Goal: Book appointment/travel/reservation

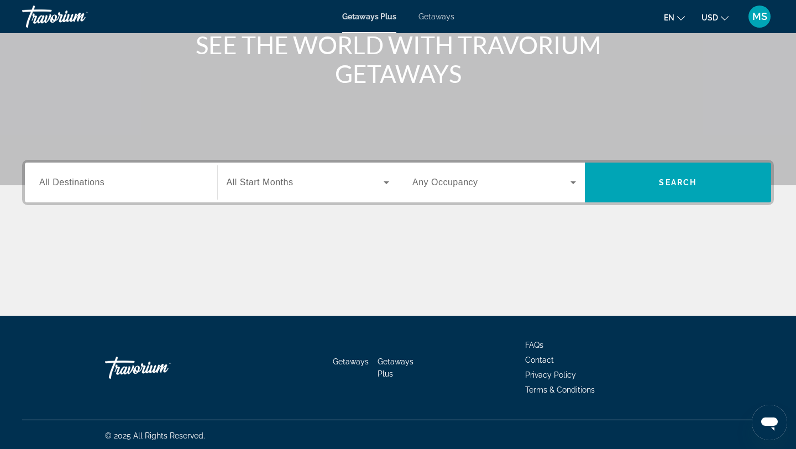
scroll to position [149, 0]
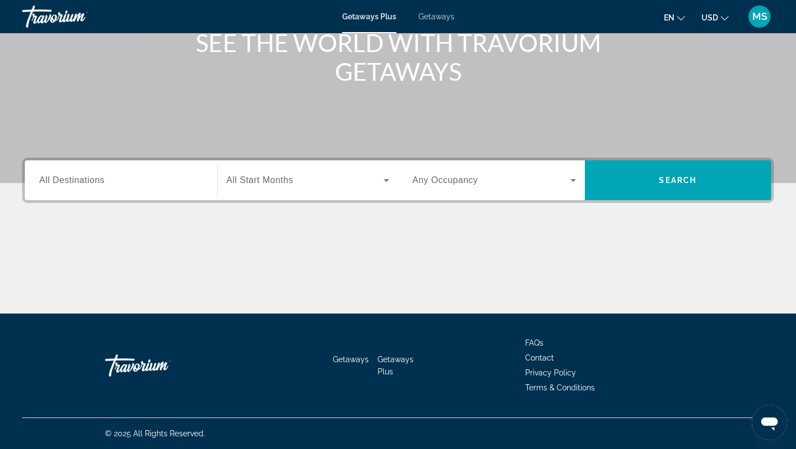
click at [319, 183] on span "Search widget" at bounding box center [304, 179] width 157 height 13
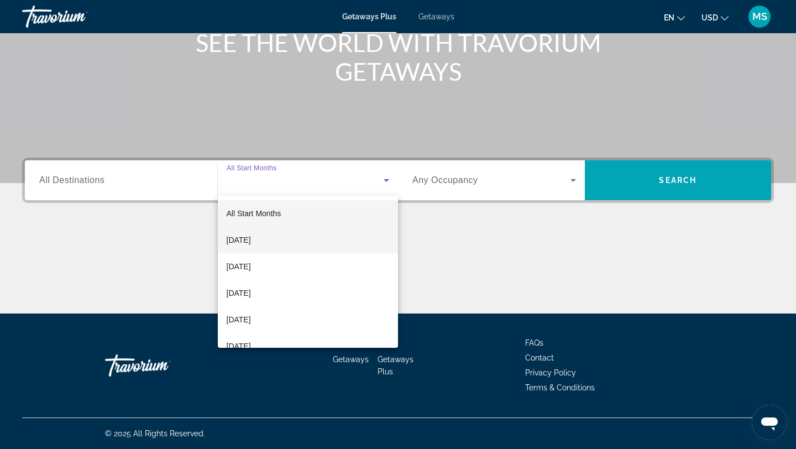
click at [251, 246] on span "[DATE]" at bounding box center [238, 239] width 24 height 13
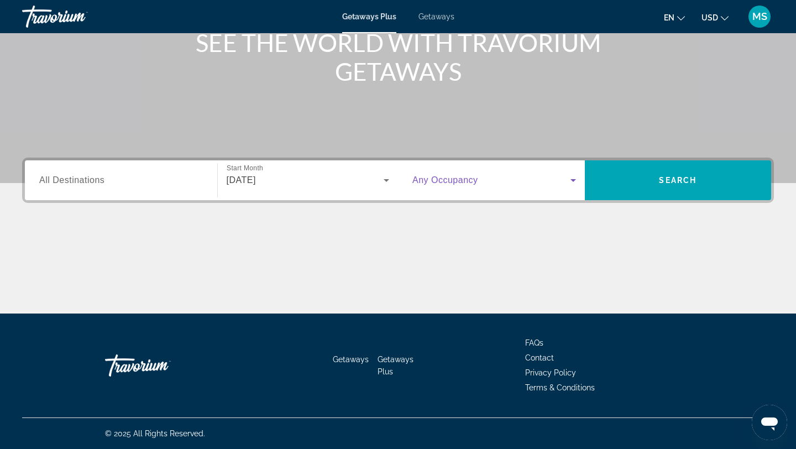
click at [525, 178] on span "Search widget" at bounding box center [491, 179] width 158 height 13
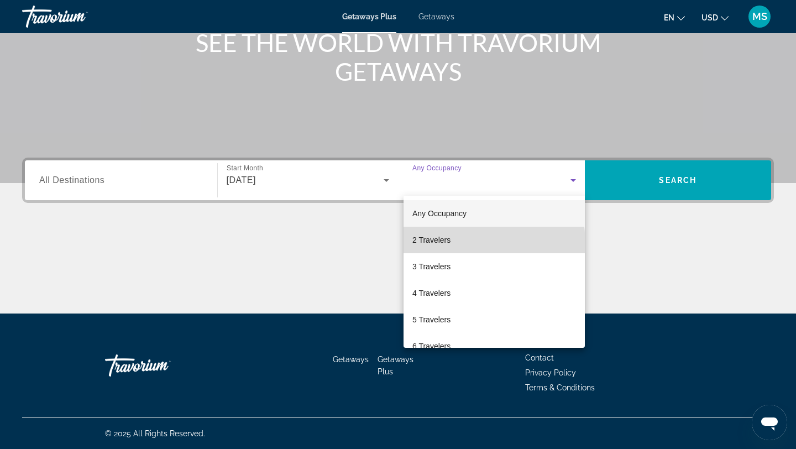
click at [420, 245] on span "2 Travelers" at bounding box center [431, 239] width 38 height 13
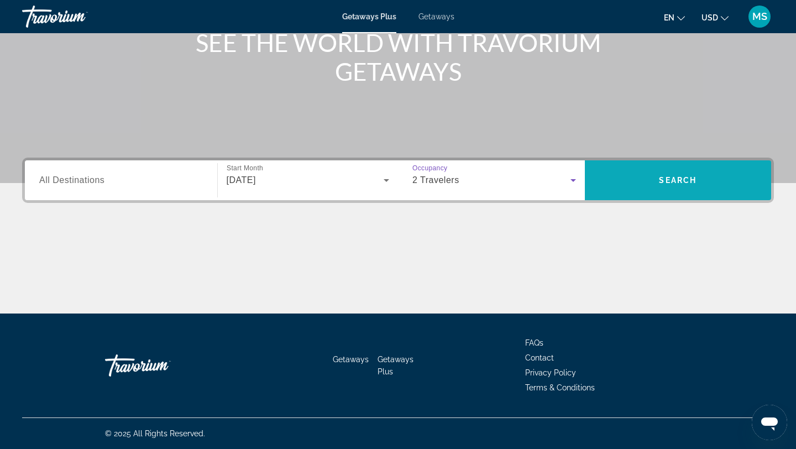
click at [626, 187] on span "Search" at bounding box center [677, 180] width 187 height 27
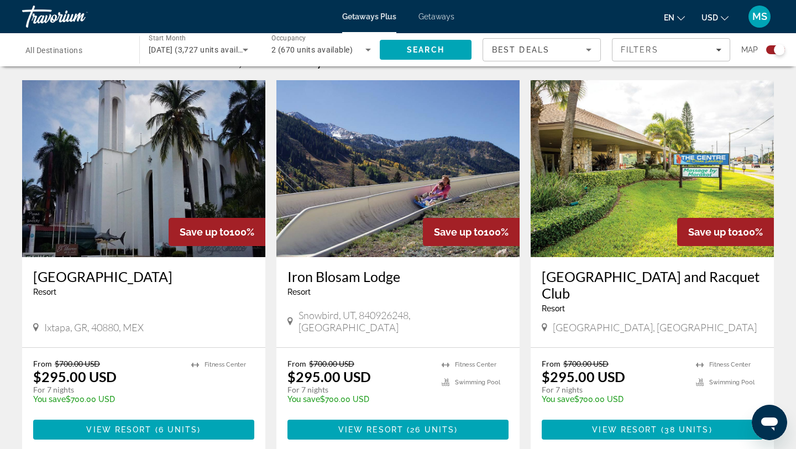
scroll to position [371, 0]
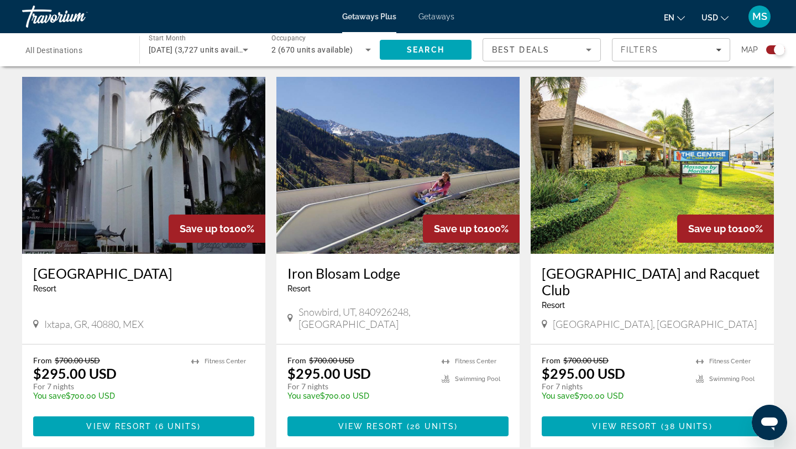
click at [111, 49] on input "Destination All Destinations" at bounding box center [74, 50] width 99 height 13
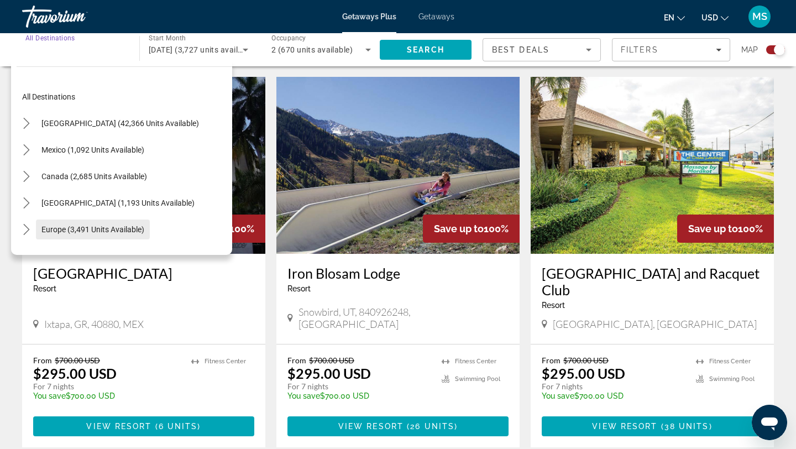
click at [69, 223] on span "Select destination: Europe (3,491 units available)" at bounding box center [93, 229] width 114 height 27
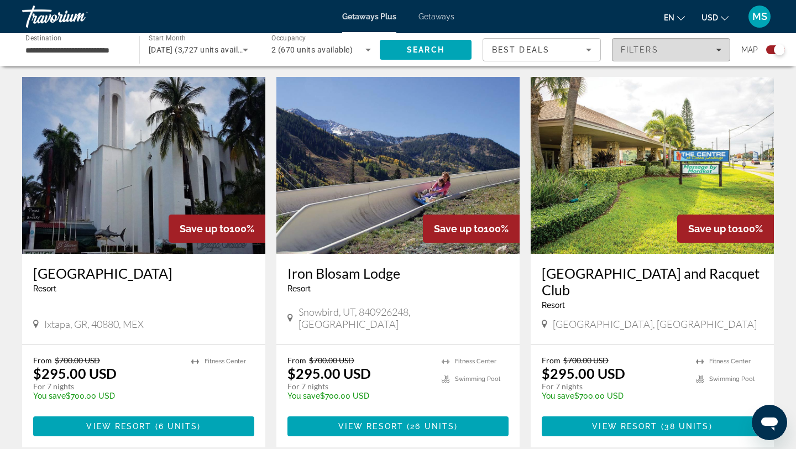
click at [678, 49] on div "Filters" at bounding box center [670, 49] width 101 height 9
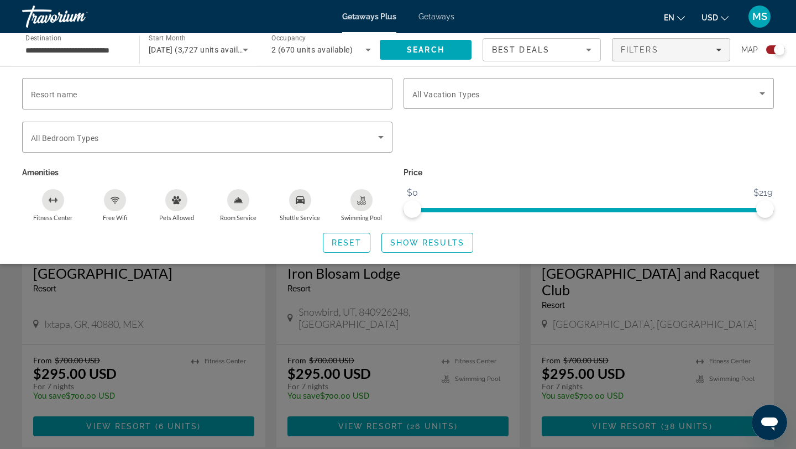
click at [512, 296] on div "Search widget" at bounding box center [398, 307] width 796 height 283
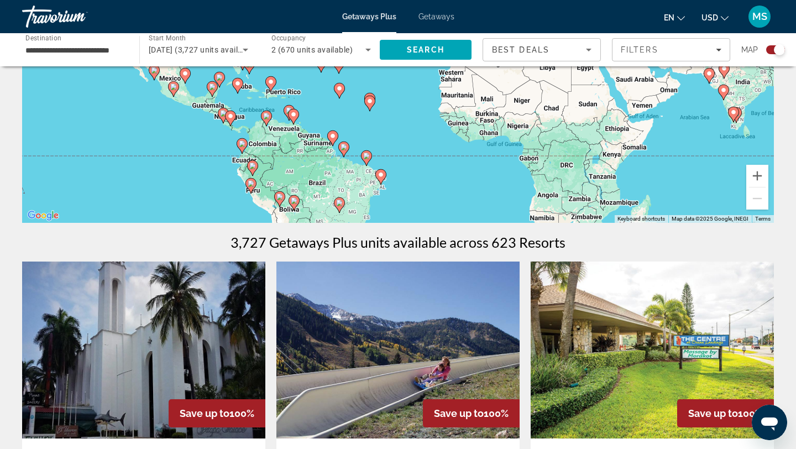
scroll to position [0, 0]
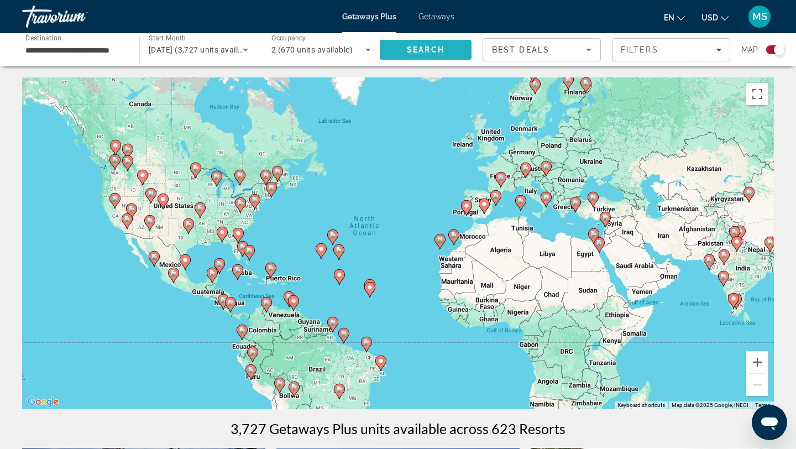
click at [425, 49] on span "Search" at bounding box center [426, 49] width 38 height 9
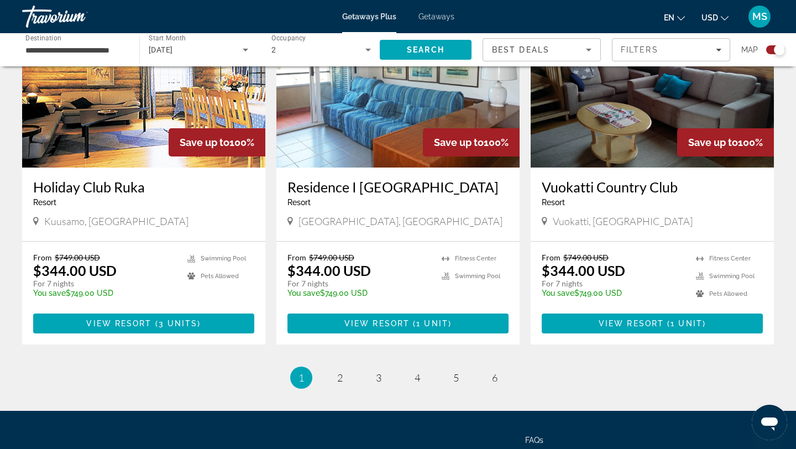
scroll to position [1613, 0]
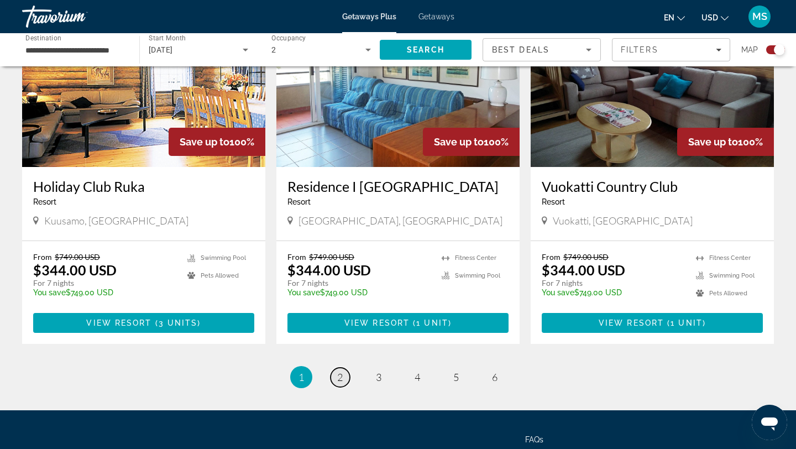
click at [333, 367] on link "page 2" at bounding box center [339, 376] width 19 height 19
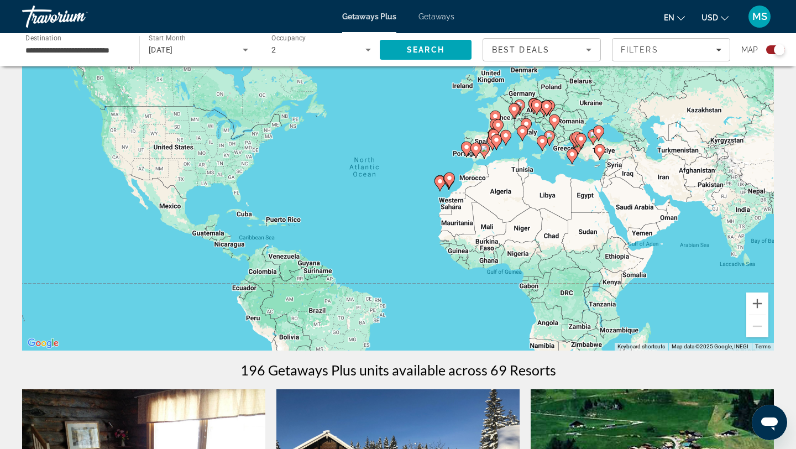
scroll to position [55, 0]
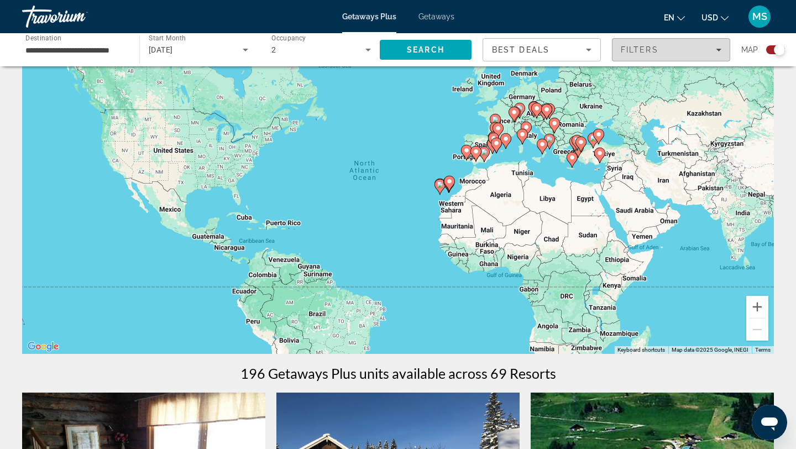
click at [661, 52] on div "Filters" at bounding box center [670, 49] width 101 height 9
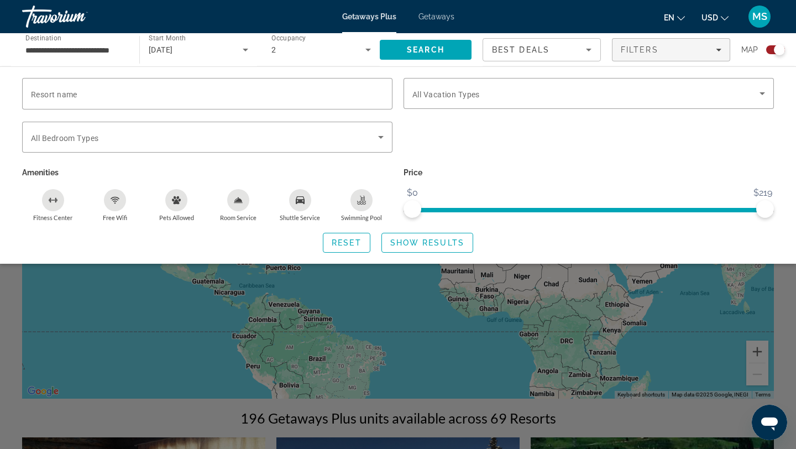
scroll to position [0, 0]
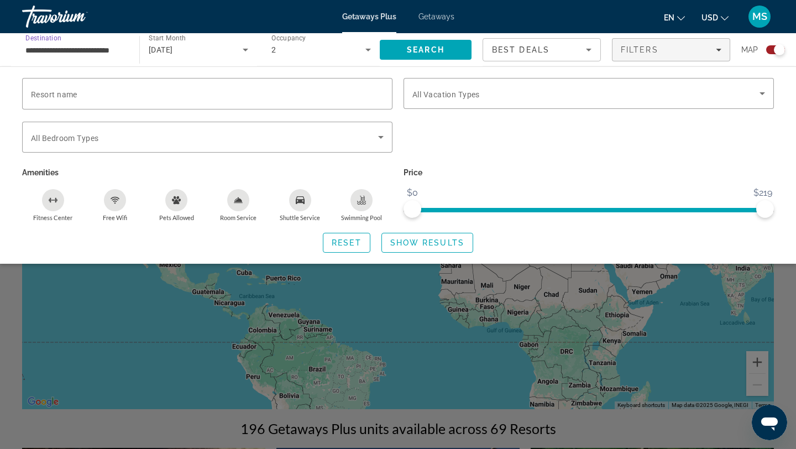
click at [109, 53] on input "**********" at bounding box center [74, 50] width 99 height 13
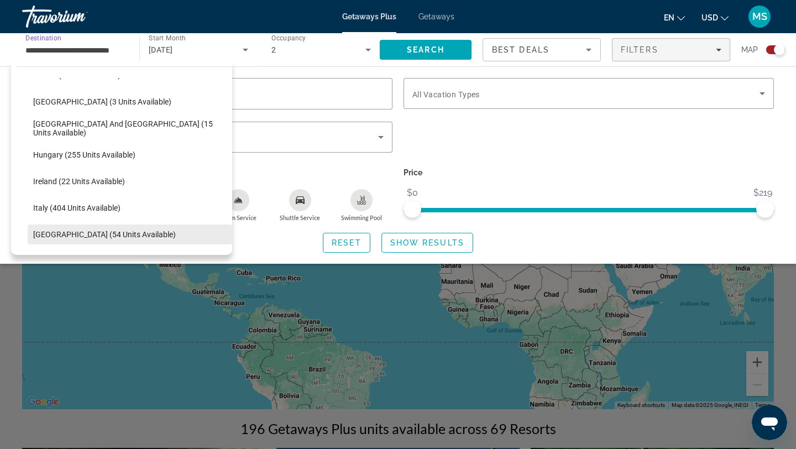
scroll to position [289, 0]
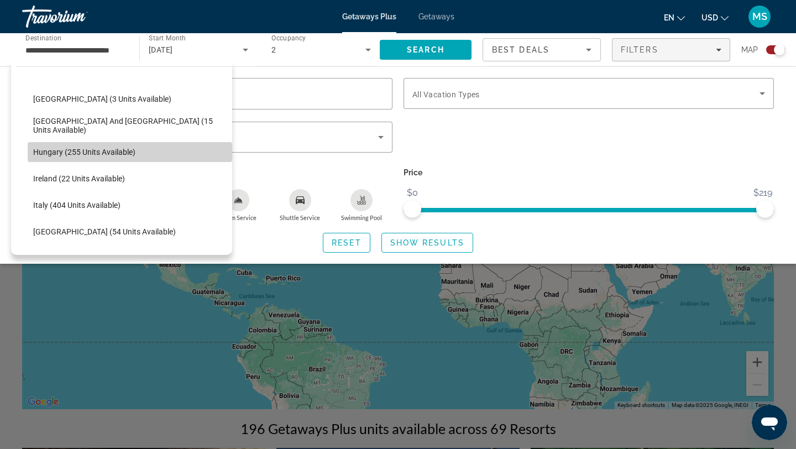
click at [73, 156] on span "Hungary (255 units available)" at bounding box center [84, 152] width 102 height 9
type input "**********"
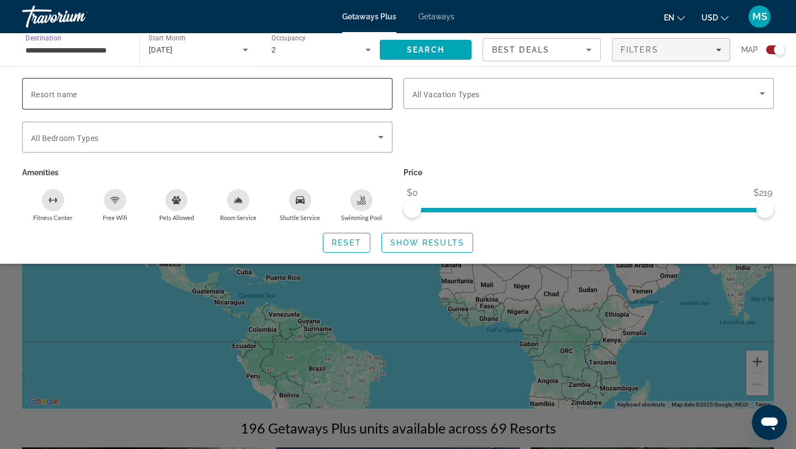
scroll to position [0, 0]
click at [399, 49] on span "Search" at bounding box center [426, 49] width 92 height 27
click at [567, 432] on div "Search widget" at bounding box center [398, 307] width 796 height 283
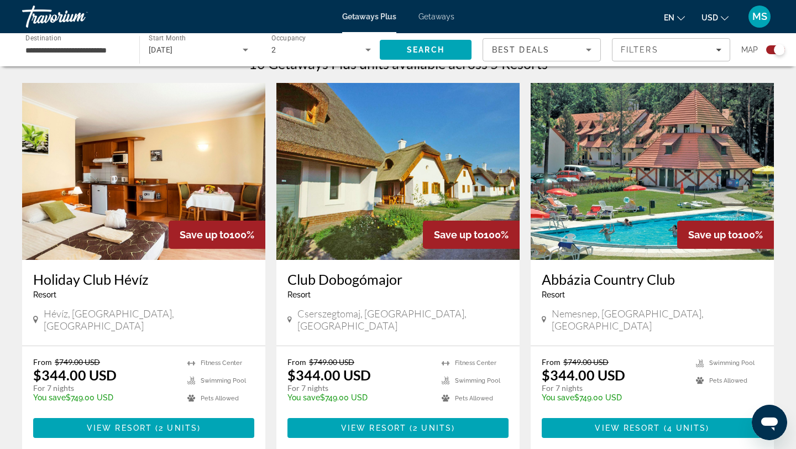
scroll to position [382, 0]
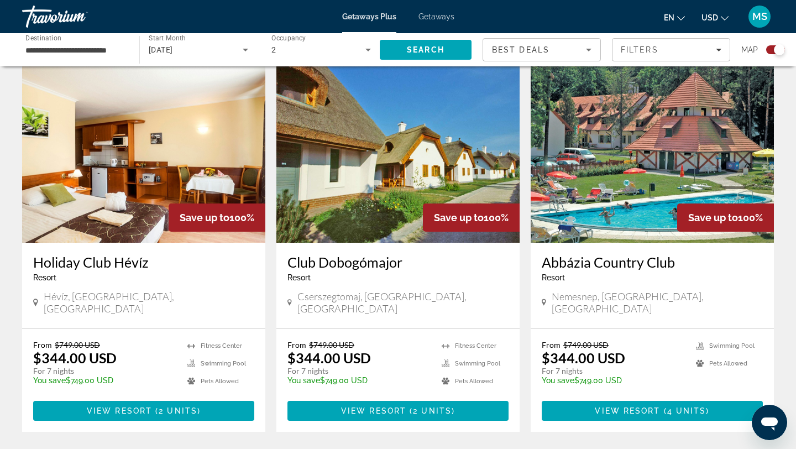
click at [355, 48] on div "2" at bounding box center [318, 49] width 94 height 13
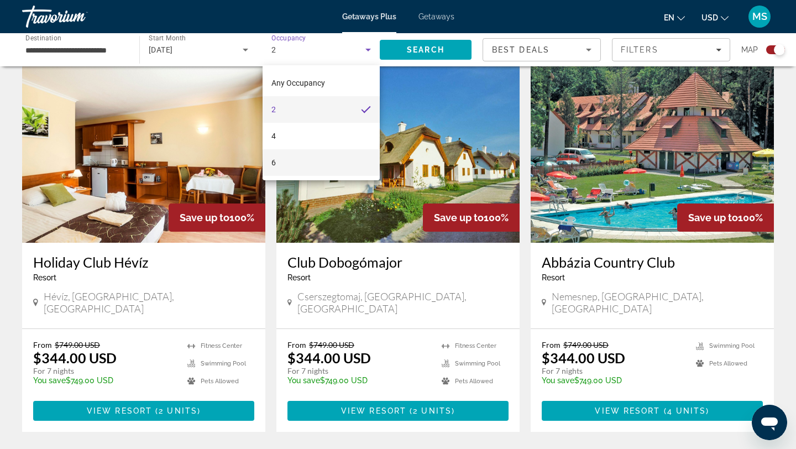
click at [299, 161] on mat-option "6" at bounding box center [320, 162] width 117 height 27
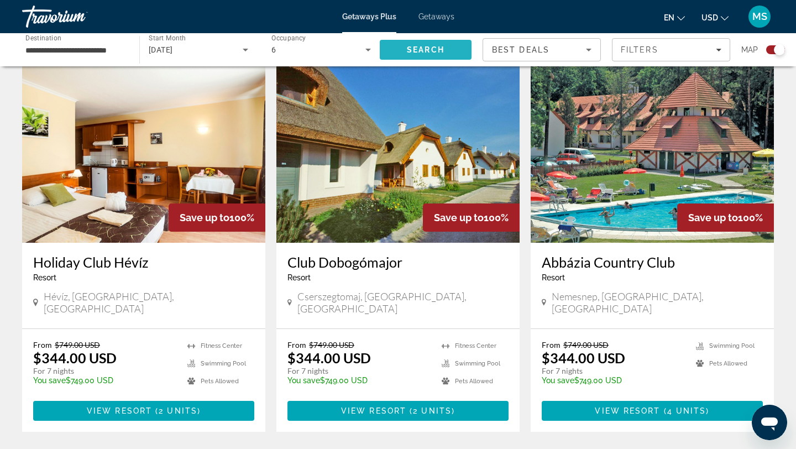
click at [415, 54] on span "Search" at bounding box center [426, 49] width 38 height 9
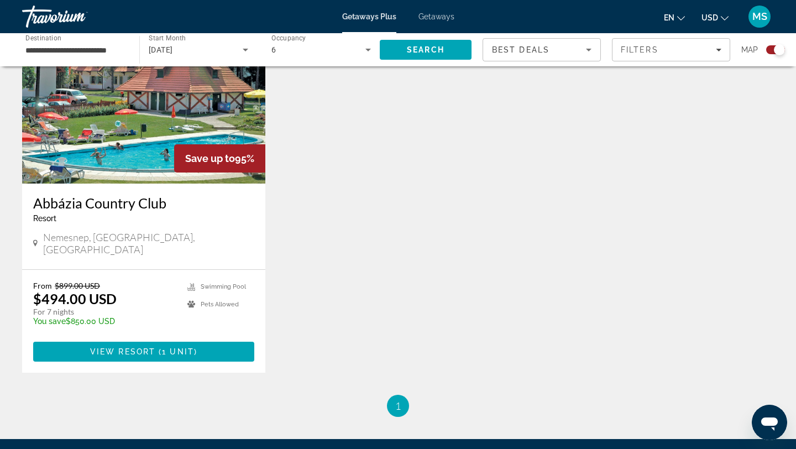
scroll to position [441, 0]
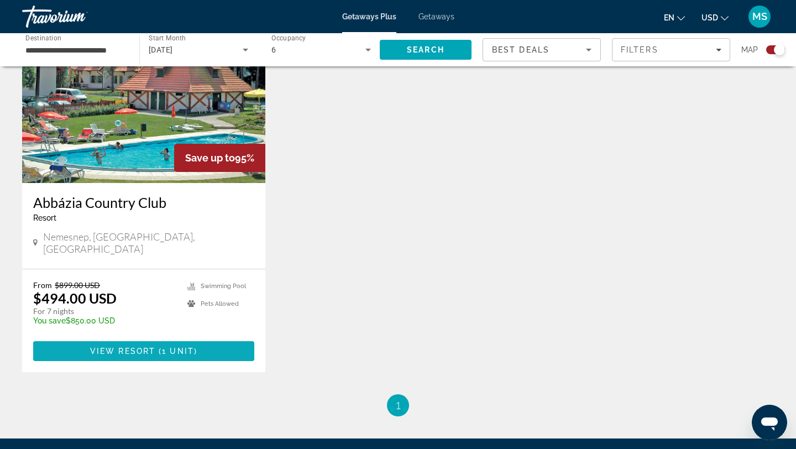
click at [126, 346] on span "View Resort" at bounding box center [122, 350] width 65 height 9
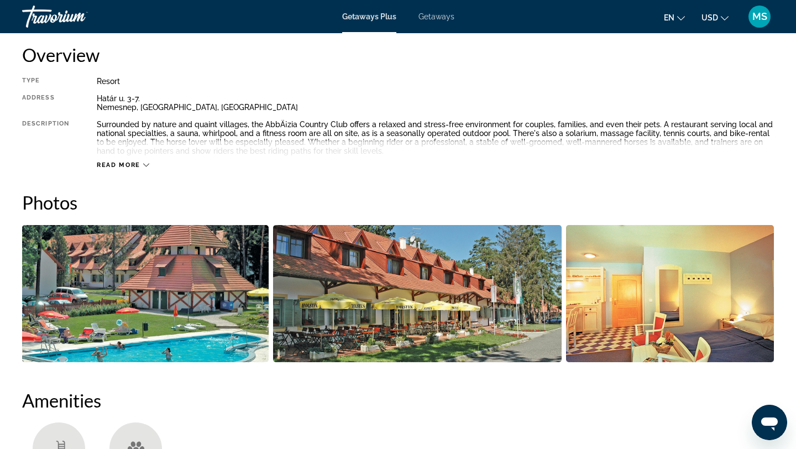
scroll to position [378, 0]
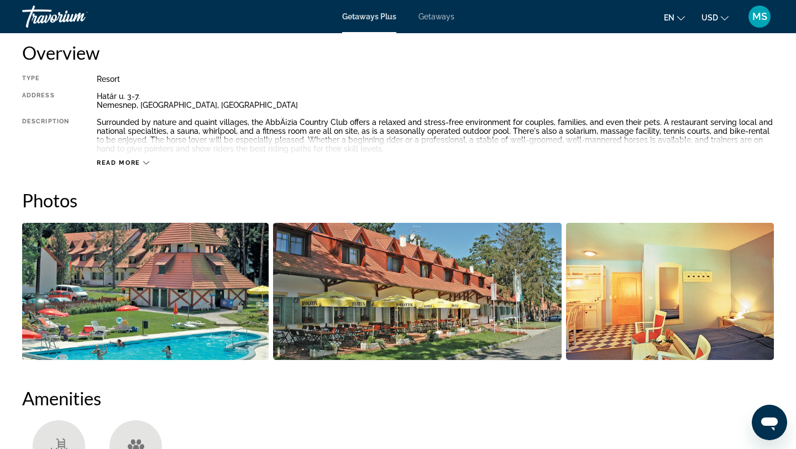
click at [142, 161] on div "Read more" at bounding box center [123, 162] width 52 height 7
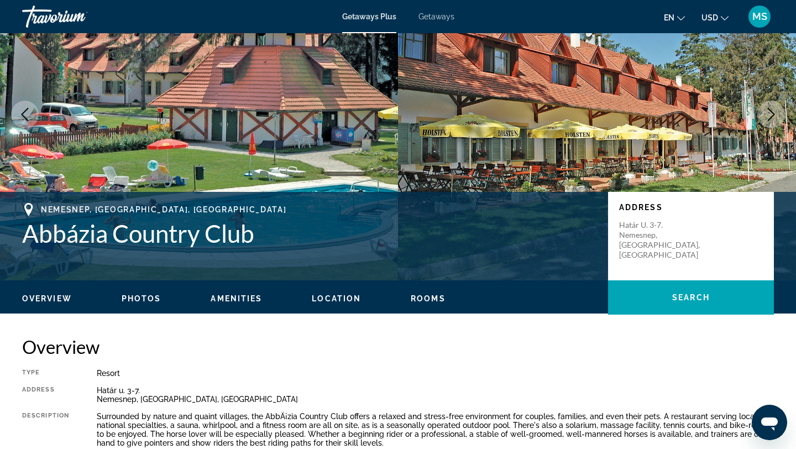
scroll to position [0, 0]
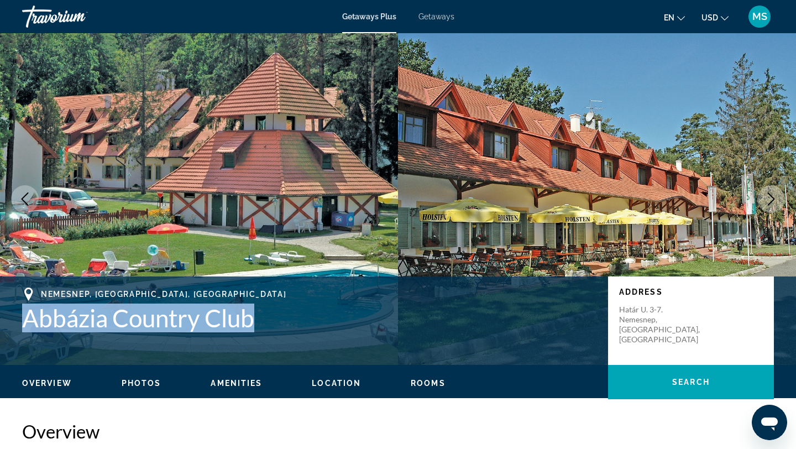
drag, startPoint x: 258, startPoint y: 315, endPoint x: 29, endPoint y: 312, distance: 229.3
click at [29, 311] on h1 "Abbázia Country Club" at bounding box center [309, 317] width 575 height 29
copy h1 "Abbázia Country Club"
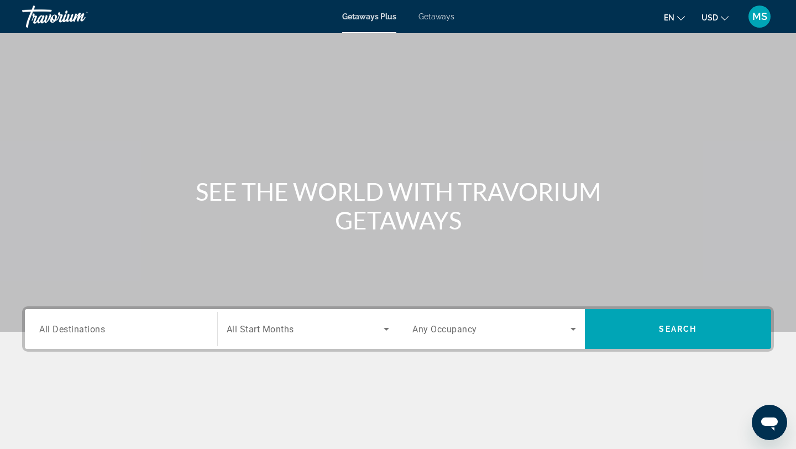
click at [167, 338] on div "Search widget" at bounding box center [121, 328] width 164 height 31
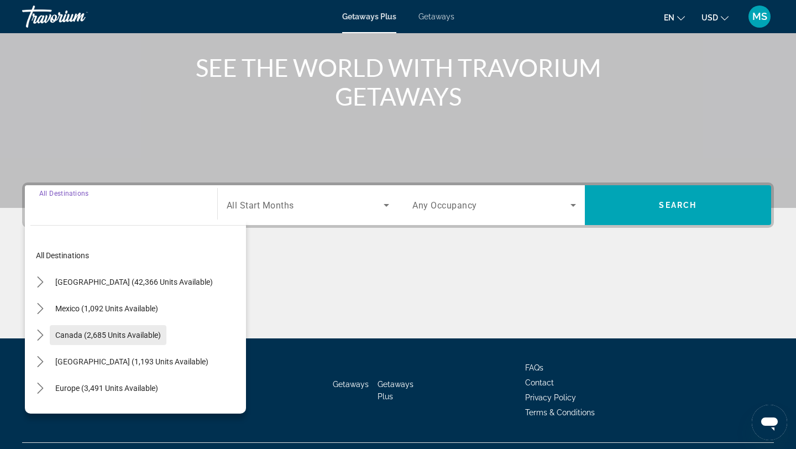
scroll to position [149, 0]
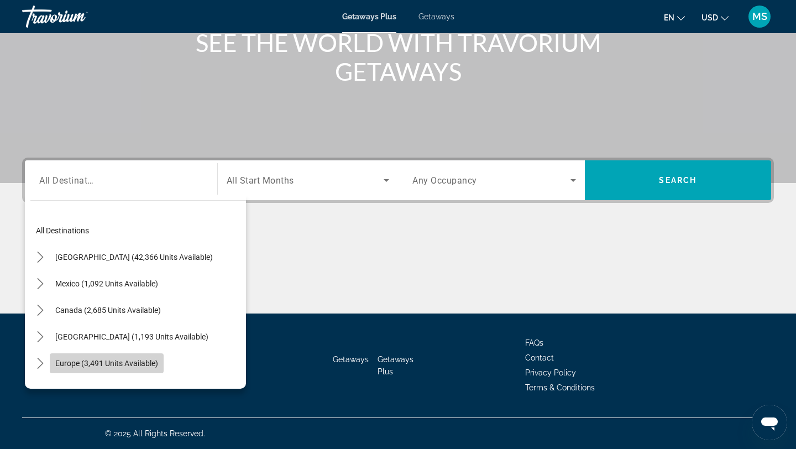
click at [104, 368] on span "Select destination: Europe (3,491 units available)" at bounding box center [107, 363] width 114 height 27
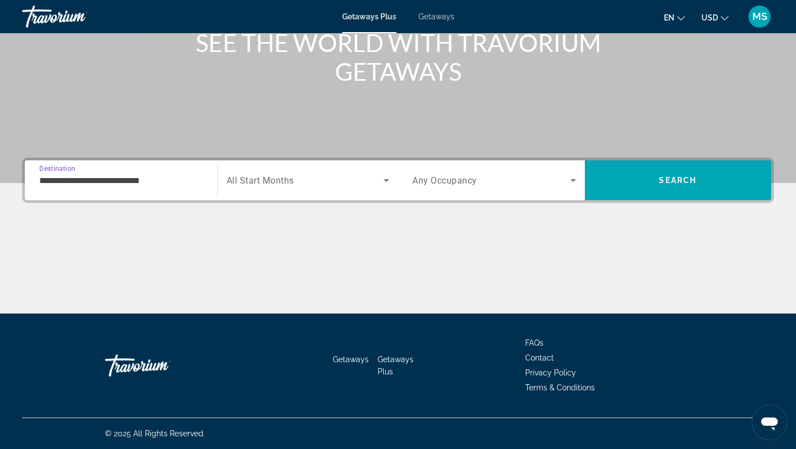
click at [267, 184] on span "All Start Months" at bounding box center [259, 180] width 67 height 10
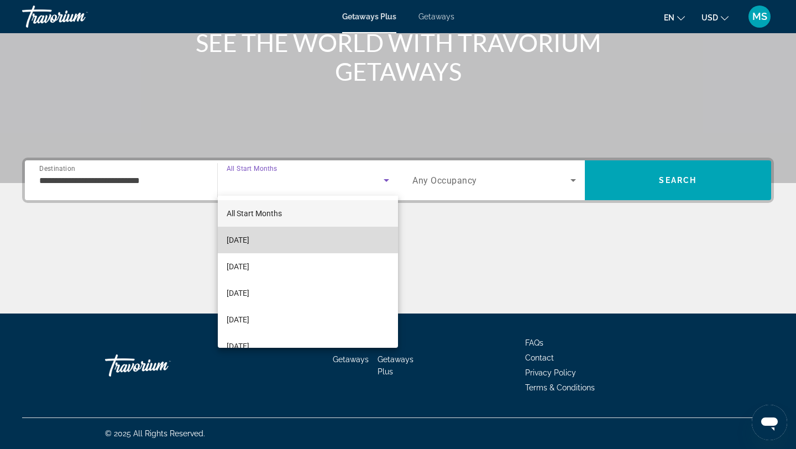
click at [247, 239] on span "[DATE]" at bounding box center [237, 239] width 23 height 13
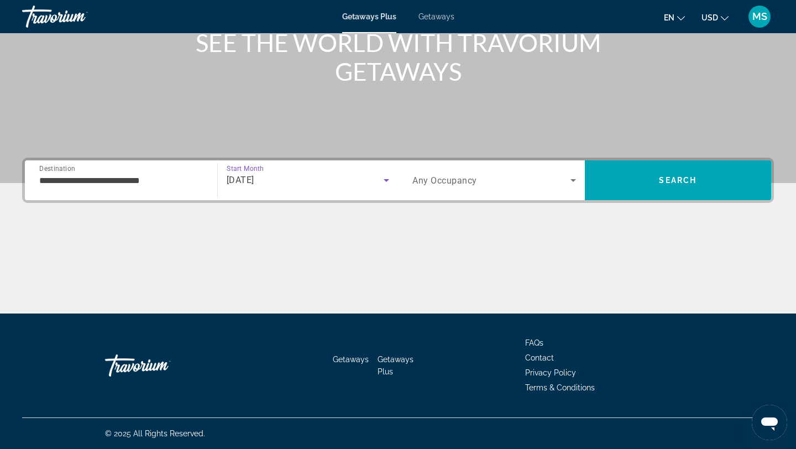
click at [450, 174] on span "Search widget" at bounding box center [491, 179] width 158 height 13
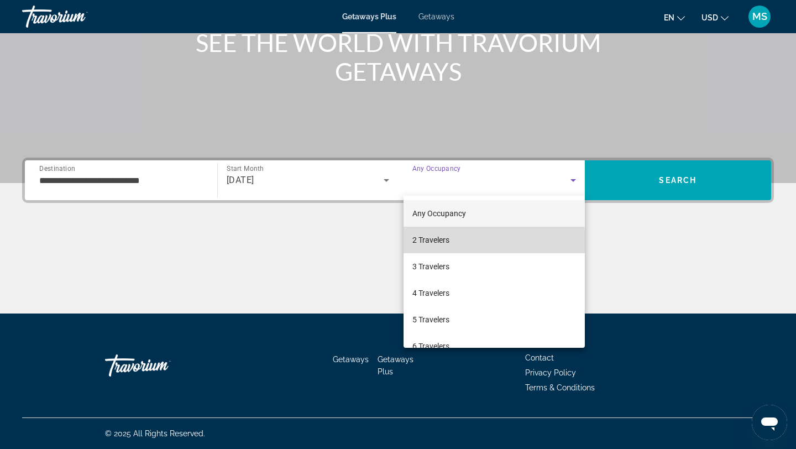
click at [431, 248] on mat-option "2 Travelers" at bounding box center [493, 239] width 181 height 27
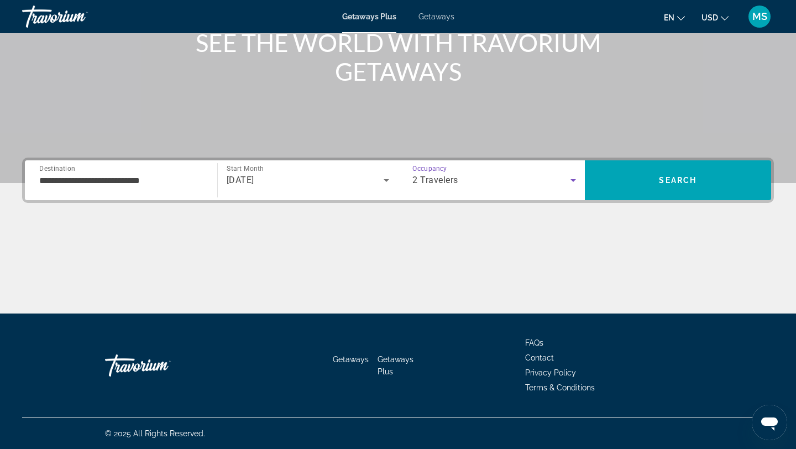
click at [176, 187] on div "**********" at bounding box center [121, 180] width 164 height 31
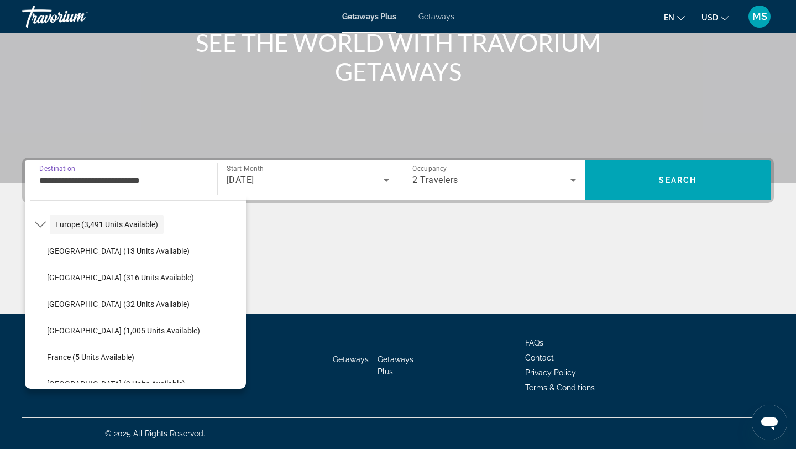
scroll to position [138, 0]
click at [106, 281] on span "[GEOGRAPHIC_DATA] (316 units available)" at bounding box center [120, 278] width 147 height 9
type input "**********"
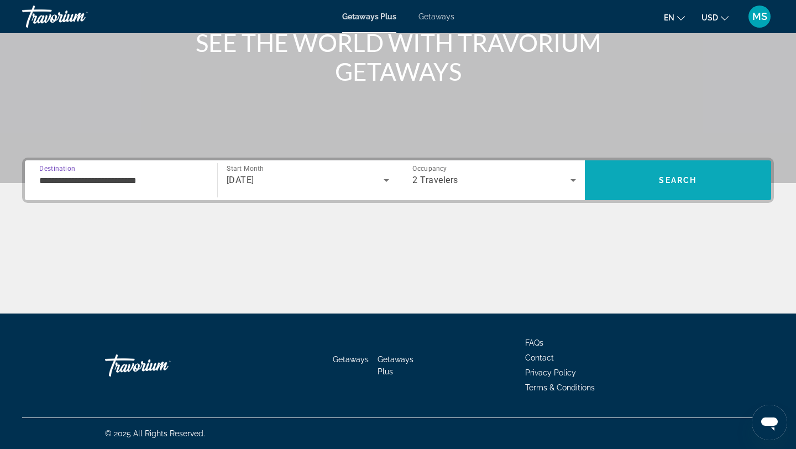
click at [656, 181] on span "Search" at bounding box center [677, 180] width 187 height 27
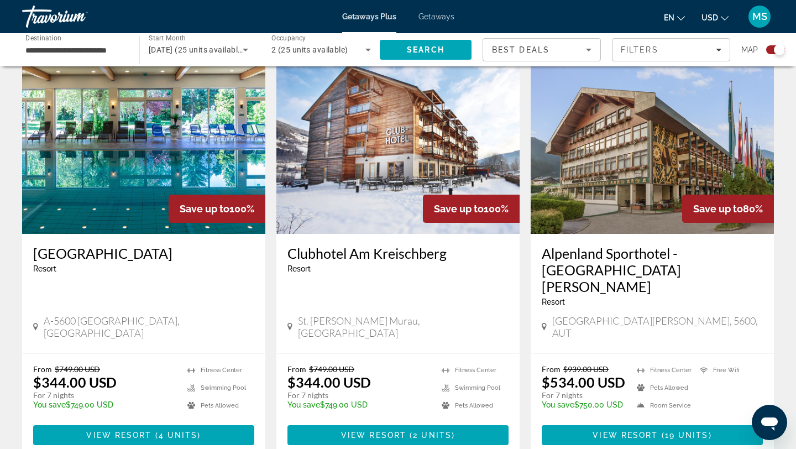
scroll to position [392, 0]
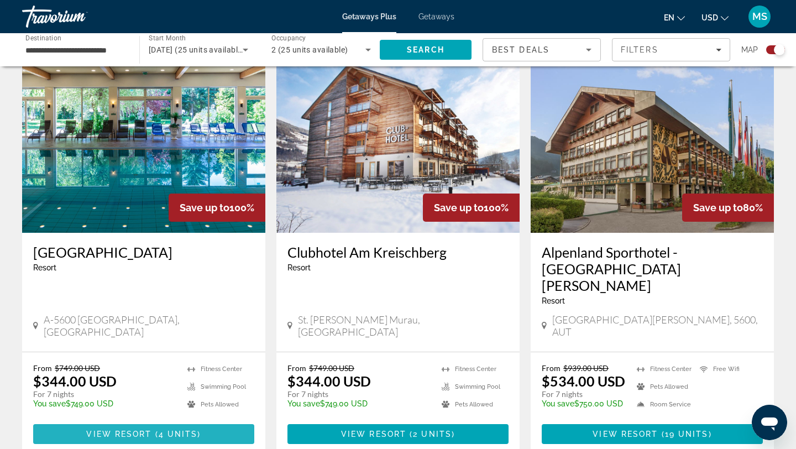
click at [134, 429] on span "View Resort" at bounding box center [118, 433] width 65 height 9
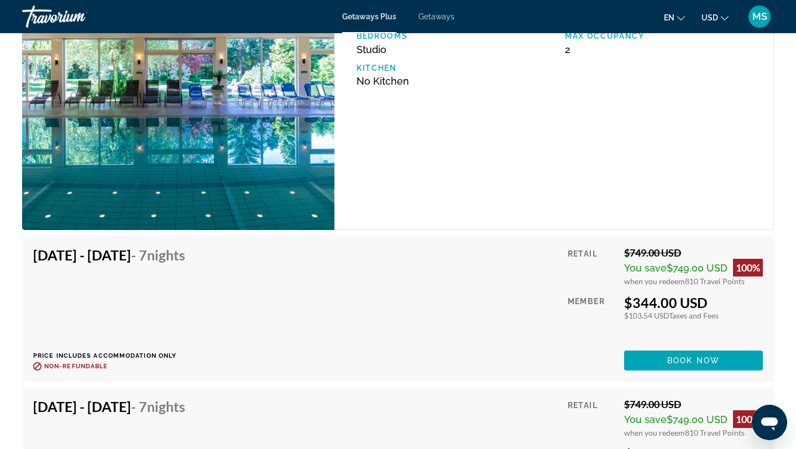
scroll to position [2026, 0]
